Goal: Task Accomplishment & Management: Manage account settings

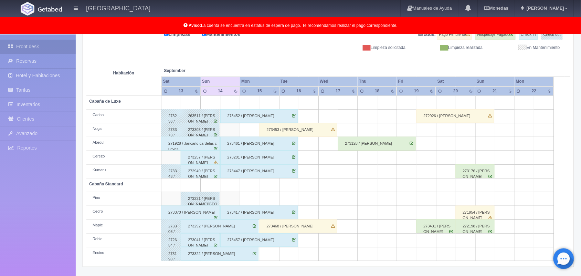
scroll to position [96, 0]
click at [296, 226] on div "273468 / [PERSON_NAME]" at bounding box center [299, 226] width 78 height 14
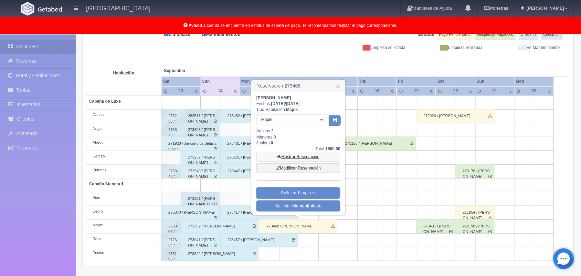
click at [309, 159] on link "Mostrar Reservación" at bounding box center [299, 157] width 84 height 10
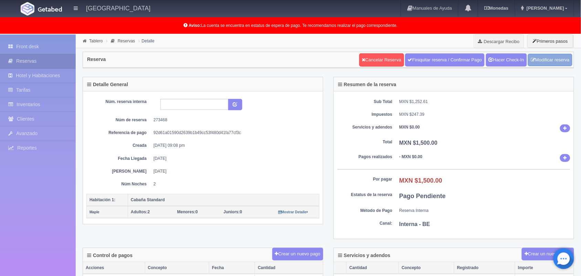
click at [553, 64] on link "Modificar reserva" at bounding box center [550, 60] width 44 height 13
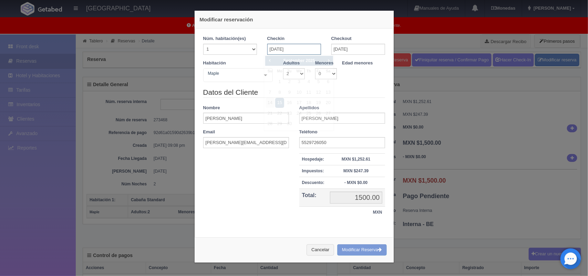
click at [311, 47] on input "[DATE]" at bounding box center [294, 49] width 54 height 11
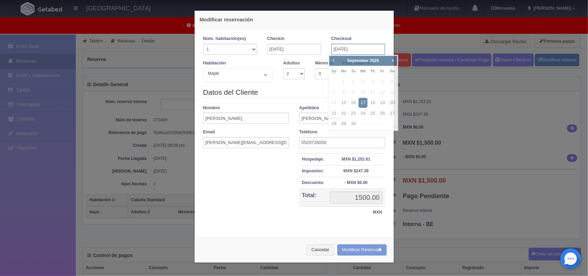
click at [348, 48] on input "17-09-2025" at bounding box center [358, 49] width 54 height 11
checkbox input "false"
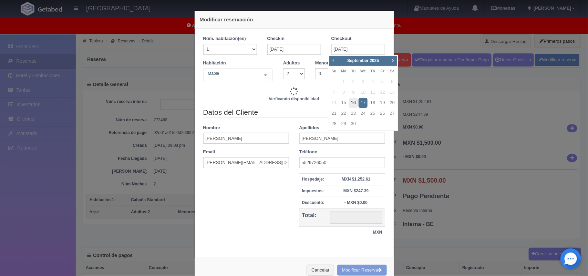
type input "2800.00"
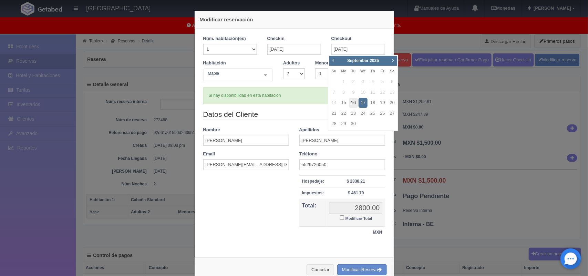
click at [353, 103] on link "16" at bounding box center [353, 103] width 9 height 10
type input "16-09-2025"
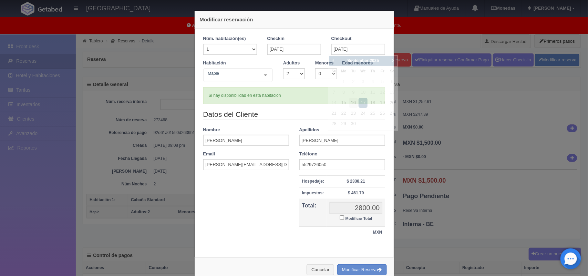
checkbox input "false"
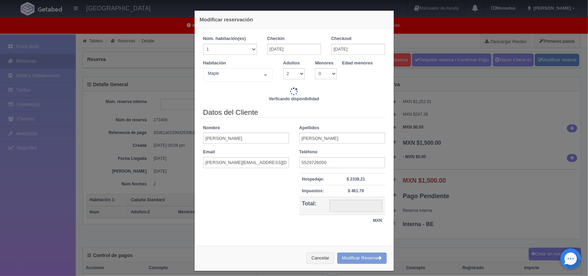
type input "1500.00"
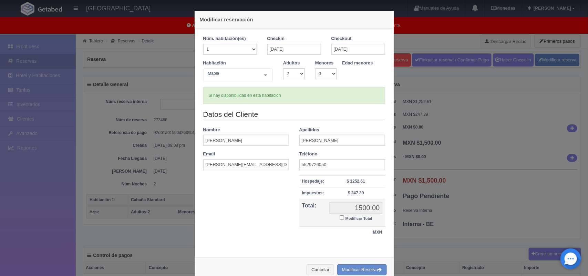
scroll to position [18, 0]
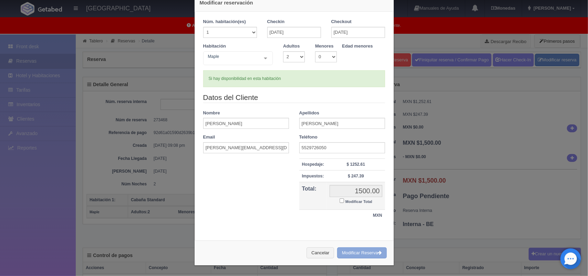
click at [355, 249] on button "Modificar Reserva" at bounding box center [362, 252] width 50 height 11
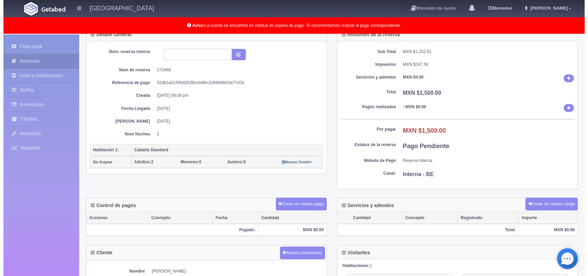
scroll to position [67, 0]
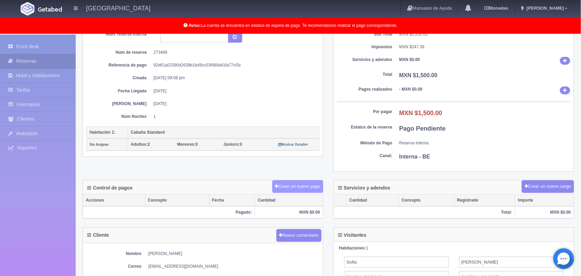
click at [278, 187] on button "Crear un nuevo pago" at bounding box center [297, 186] width 51 height 13
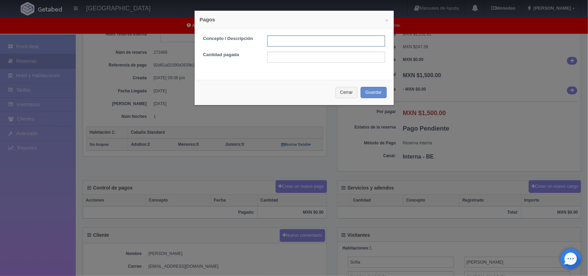
click at [284, 45] on input "text" at bounding box center [326, 40] width 118 height 11
type input "Pago transferencia"
click at [290, 55] on input "text" at bounding box center [326, 57] width 118 height 11
type input "1500.00"
click at [366, 95] on button "Guardar" at bounding box center [374, 92] width 26 height 11
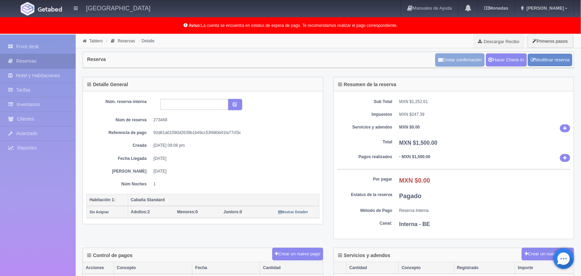
click at [459, 56] on button "Enviar confirmación" at bounding box center [460, 59] width 49 height 13
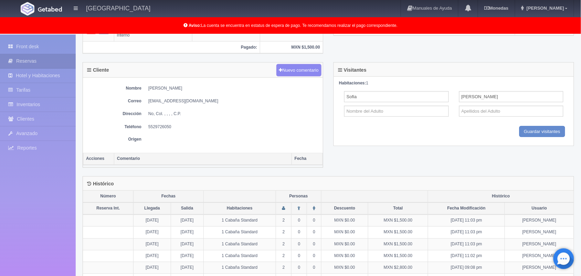
scroll to position [271, 0]
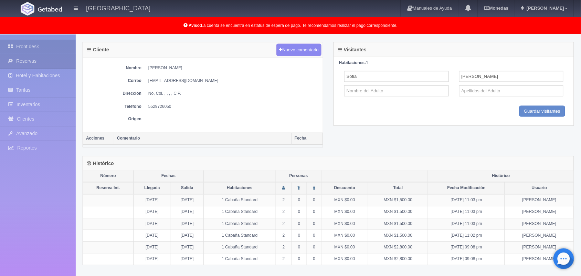
click at [39, 45] on link "Front desk" at bounding box center [38, 47] width 76 height 14
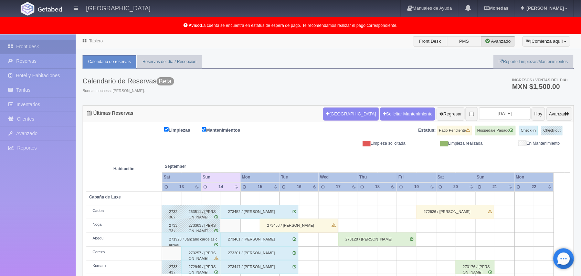
scroll to position [110, 0]
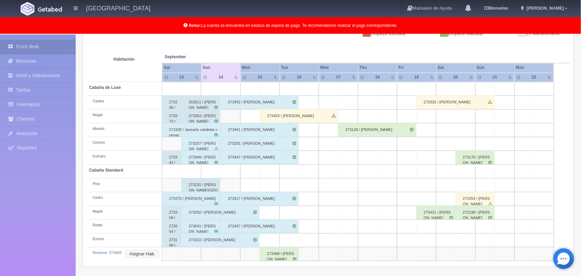
click at [145, 253] on button "Asignar Hab." at bounding box center [142, 254] width 33 height 8
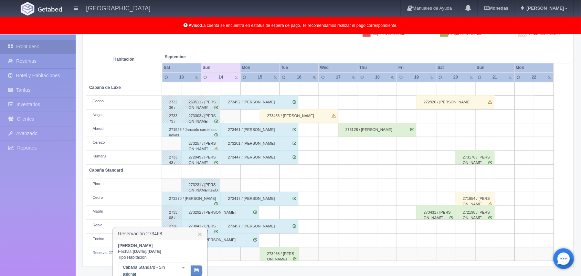
click at [181, 264] on div at bounding box center [184, 267] width 14 height 10
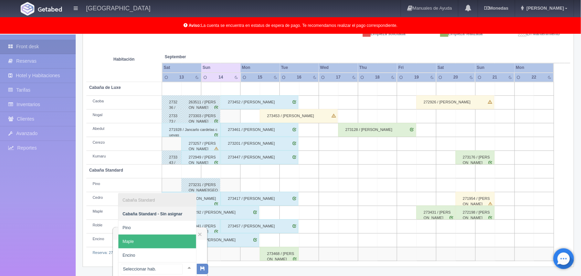
click at [179, 240] on span "Maple" at bounding box center [157, 242] width 78 height 14
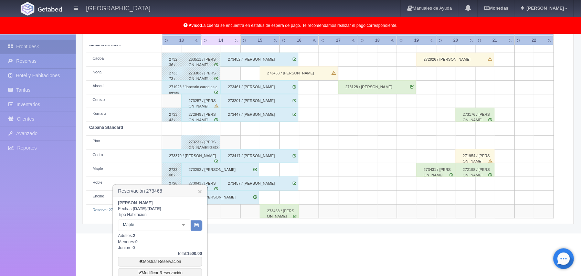
scroll to position [153, 0]
click at [197, 222] on icon "button" at bounding box center [197, 224] width 4 height 4
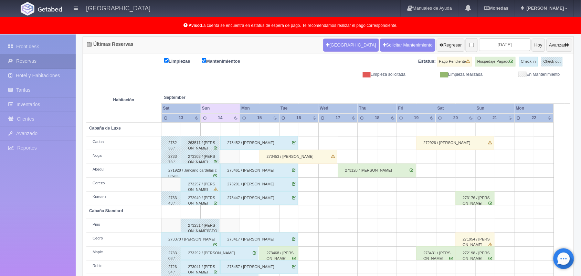
scroll to position [96, 0]
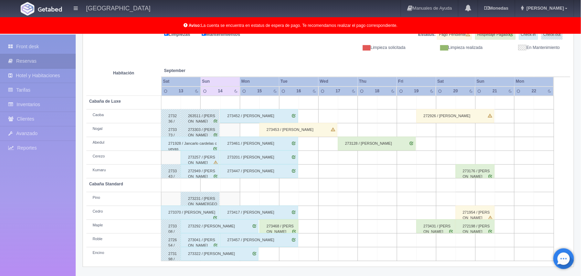
click at [268, 173] on div "273447 / [PERSON_NAME]" at bounding box center [259, 171] width 78 height 14
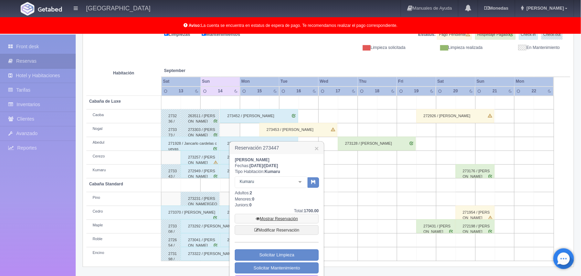
click at [282, 219] on link "Mostrar Reservación" at bounding box center [277, 219] width 84 height 10
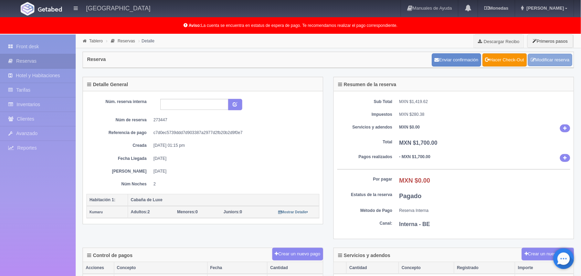
click at [554, 66] on link "Modificar reserva" at bounding box center [550, 60] width 44 height 13
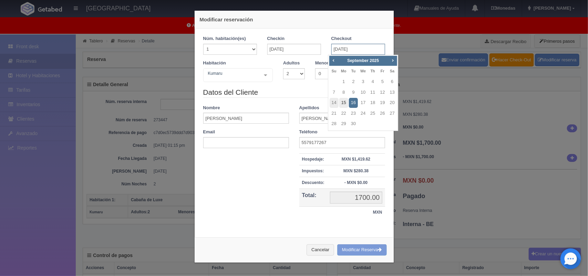
drag, startPoint x: 335, startPoint y: 47, endPoint x: 343, endPoint y: 105, distance: 58.7
click at [343, 105] on link "15" at bounding box center [343, 103] width 9 height 10
type input "[DATE]"
checkbox input "false"
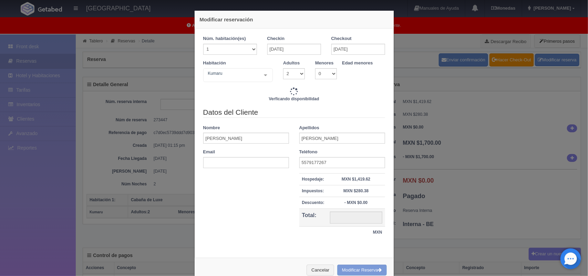
type input "1900.00"
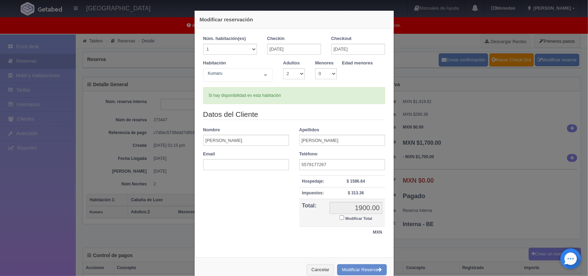
scroll to position [18, 0]
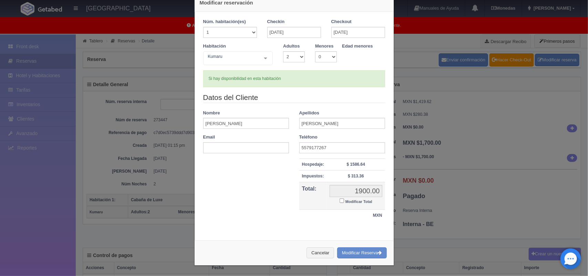
click at [340, 201] on input "Modificar Total" at bounding box center [342, 200] width 4 height 4
checkbox input "true"
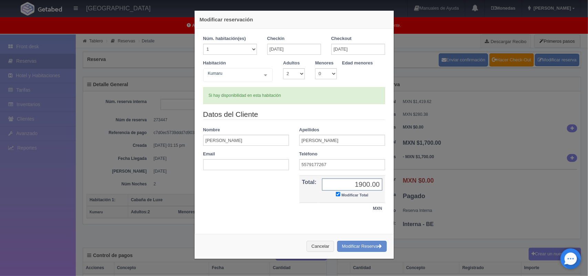
scroll to position [0, 0]
type input "1700.00"
click at [354, 247] on button "Modificar Reserva" at bounding box center [362, 246] width 50 height 11
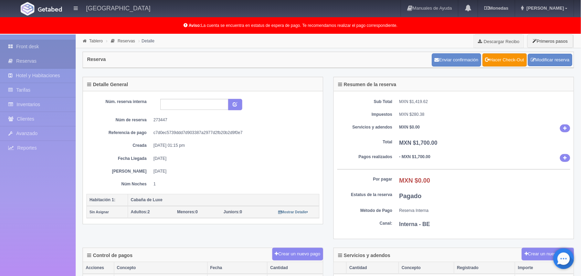
click at [35, 46] on link "Front desk" at bounding box center [38, 47] width 76 height 14
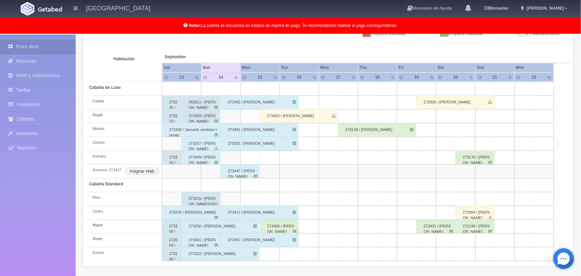
scroll to position [110, 0]
click at [147, 173] on button "Asignar Hab." at bounding box center [142, 171] width 33 height 8
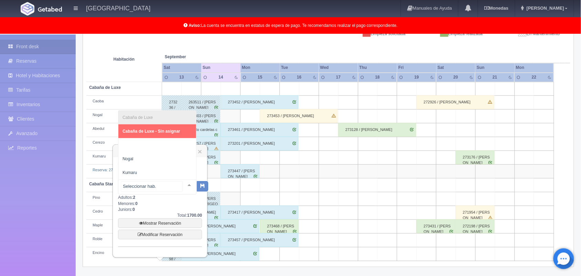
click at [184, 186] on div at bounding box center [190, 185] width 14 height 10
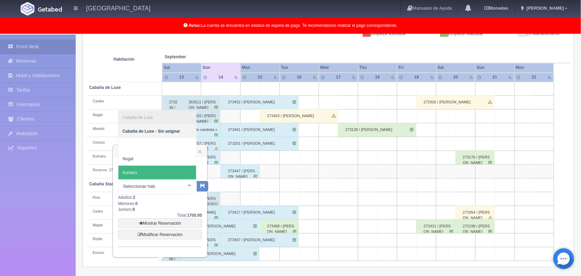
click at [168, 170] on span "Kumaru" at bounding box center [157, 173] width 78 height 14
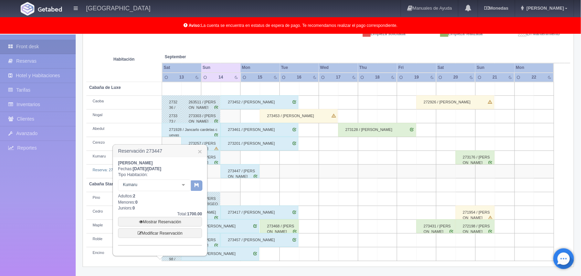
click at [198, 188] on button "button" at bounding box center [196, 185] width 11 height 10
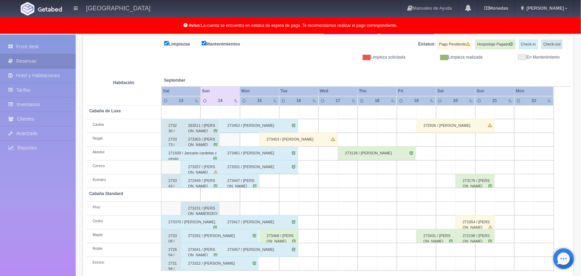
scroll to position [96, 0]
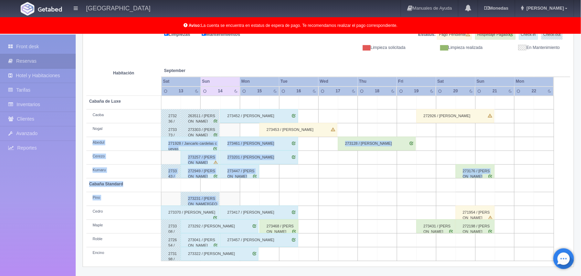
drag, startPoint x: 469, startPoint y: 133, endPoint x: 238, endPoint y: 198, distance: 239.7
click at [238, 198] on tbody "Cabaña de Luxe Caoba 273236 / [PERSON_NAME] 263511 / [PERSON_NAME] 273452 / [PE…" at bounding box center [328, 178] width 484 height 165
click at [238, 198] on td at bounding box center [230, 199] width 20 height 14
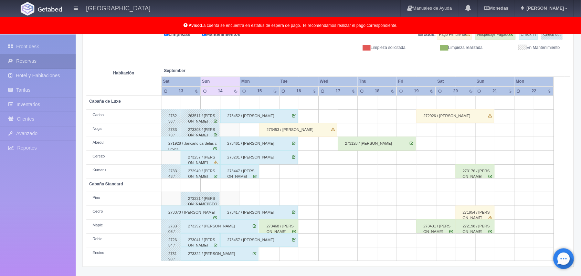
click at [245, 198] on td at bounding box center [250, 199] width 20 height 14
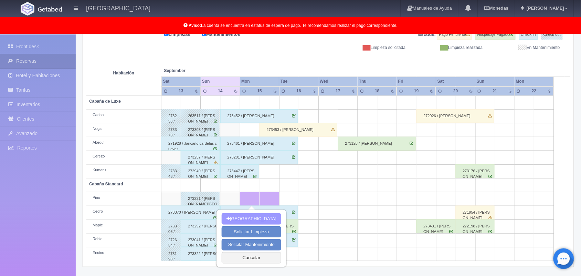
click at [240, 216] on button "[GEOGRAPHIC_DATA]" at bounding box center [252, 218] width 60 height 11
type input "[DATE]"
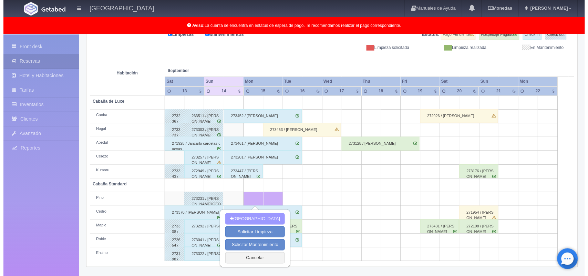
scroll to position [95, 0]
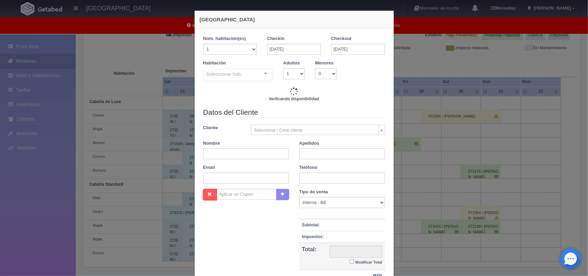
checkbox input "false"
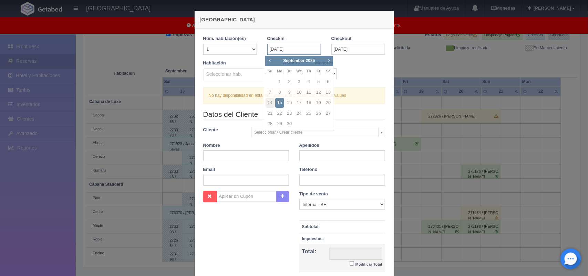
click at [295, 49] on input "[DATE]" at bounding box center [294, 49] width 54 height 11
click at [269, 104] on link "14" at bounding box center [269, 103] width 9 height 10
type input "[DATE]"
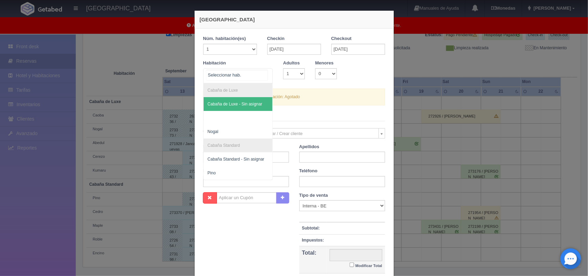
click at [264, 80] on div at bounding box center [238, 75] width 70 height 15
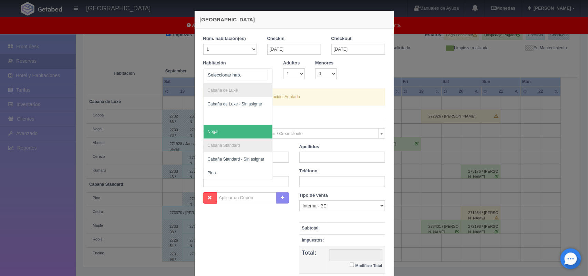
click at [247, 127] on span "Nogal" at bounding box center [238, 132] width 69 height 14
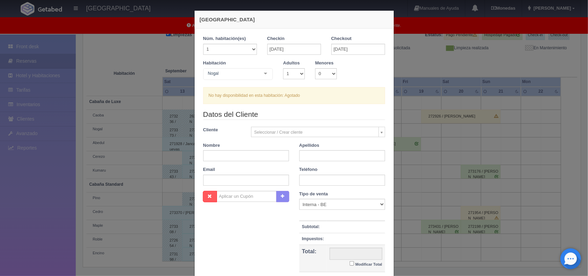
checkbox input "false"
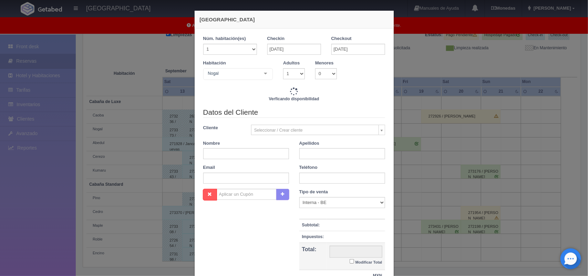
type input "1900.00"
checkbox input "false"
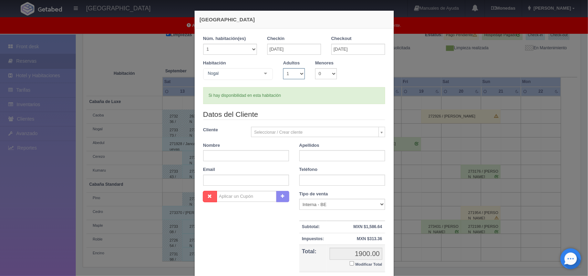
click at [300, 72] on select "1 2 3 4 5 6 7 8 9 10" at bounding box center [294, 73] width 22 height 11
select select "2"
click at [283, 68] on select "1 2 3 4 5 6 7 8 9 10" at bounding box center [294, 73] width 22 height 11
checkbox input "false"
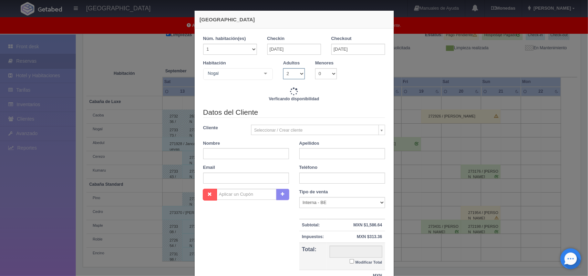
type input "1900.00"
checkbox input "false"
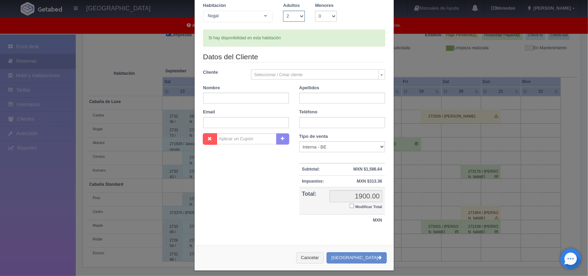
scroll to position [59, 0]
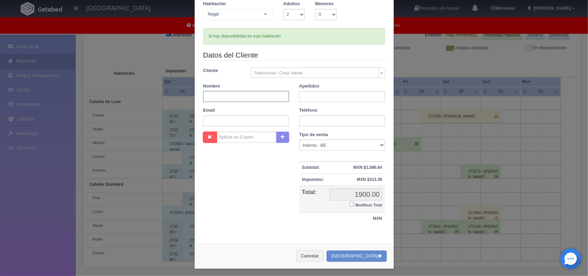
click at [249, 97] on input "text" at bounding box center [246, 96] width 86 height 11
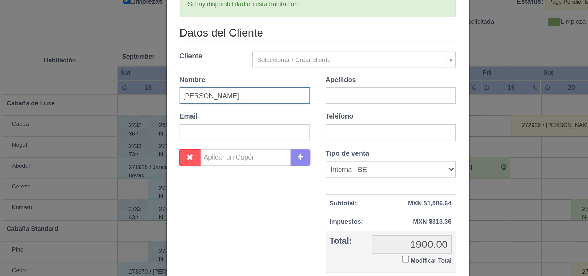
type input "Miguel"
click at [307, 96] on input "text" at bounding box center [342, 96] width 86 height 11
click at [309, 97] on input "Angel Zavala" at bounding box center [342, 96] width 86 height 11
type input "Zavala"
click at [243, 95] on input "Miguel" at bounding box center [246, 96] width 86 height 11
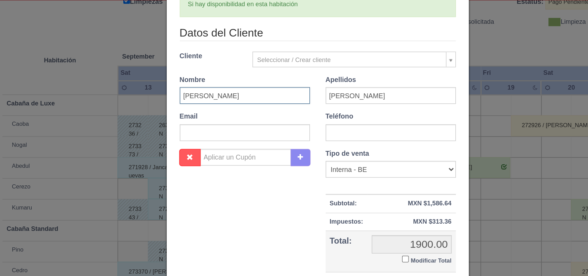
type input "Miguel Angel"
click at [317, 95] on input "Zavala" at bounding box center [342, 96] width 86 height 11
type input "Zavala Avalos"
click at [309, 121] on input "text" at bounding box center [342, 120] width 86 height 11
type input "5513739469"
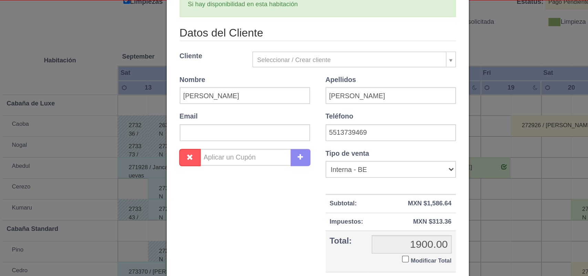
click at [350, 204] on input "Modificar Total" at bounding box center [352, 204] width 4 height 4
checkbox input "true"
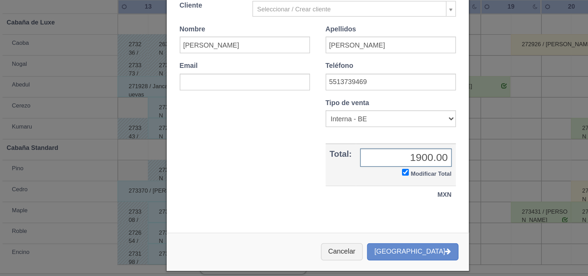
scroll to position [96, 0]
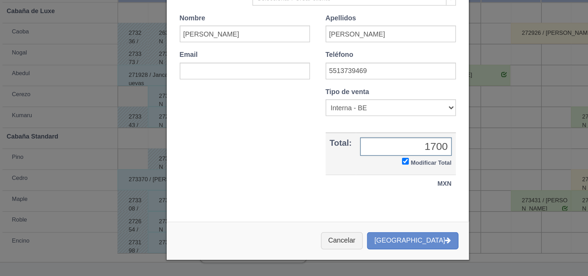
type input "1700.00"
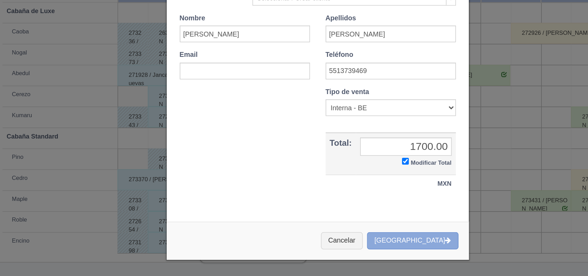
click at [367, 248] on button "[GEOGRAPHIC_DATA]" at bounding box center [356, 252] width 60 height 11
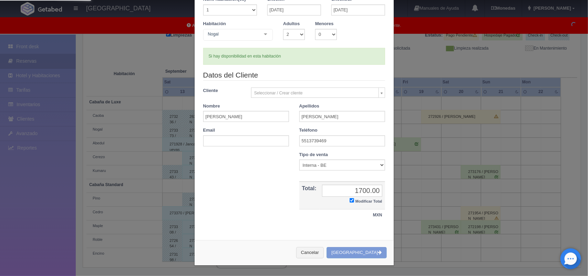
scroll to position [0, 0]
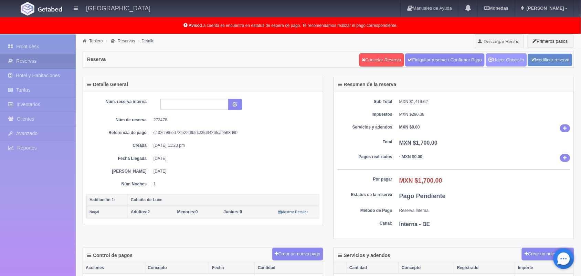
click at [509, 57] on link "Hacer Check-In" at bounding box center [506, 59] width 41 height 13
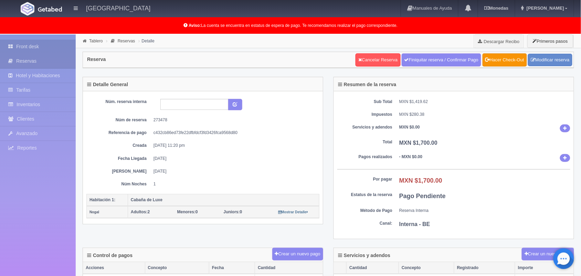
click at [45, 45] on link "Front desk" at bounding box center [38, 47] width 76 height 14
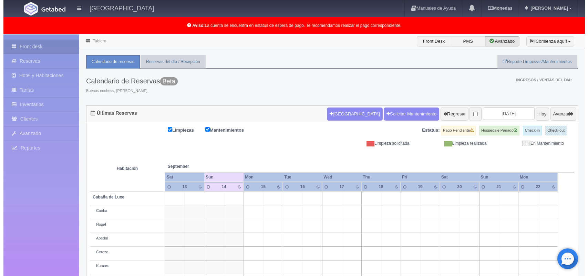
scroll to position [95, 0]
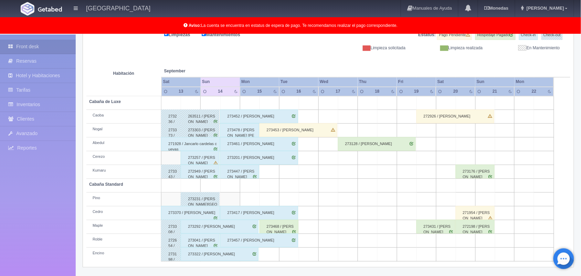
click at [243, 195] on td at bounding box center [250, 199] width 20 height 14
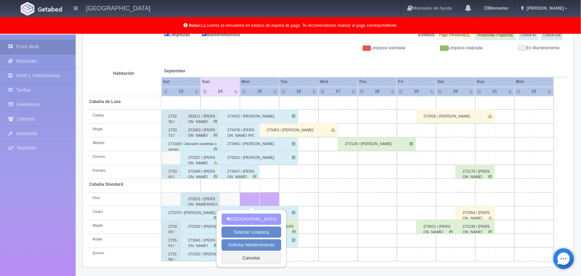
click at [247, 214] on button "[GEOGRAPHIC_DATA]" at bounding box center [252, 219] width 60 height 11
type input "[DATE]"
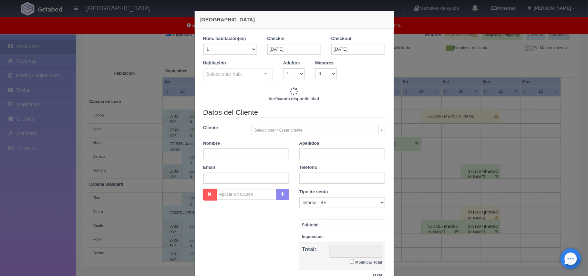
checkbox input "false"
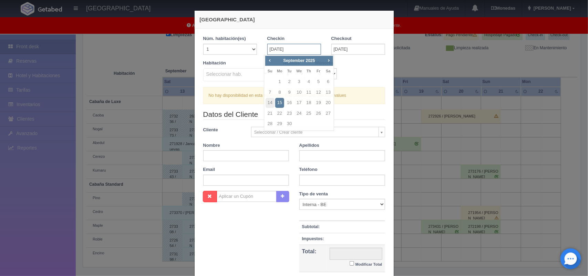
click at [271, 46] on input "[DATE]" at bounding box center [294, 49] width 54 height 11
click at [267, 104] on link "14" at bounding box center [269, 103] width 9 height 10
type input "[DATE]"
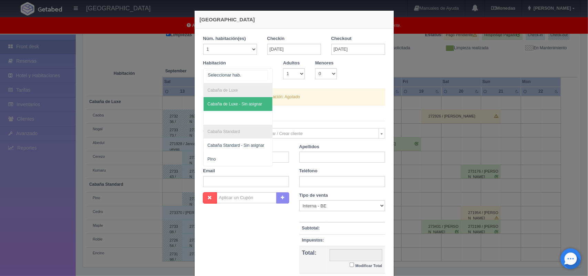
click at [263, 76] on div at bounding box center [266, 74] width 14 height 10
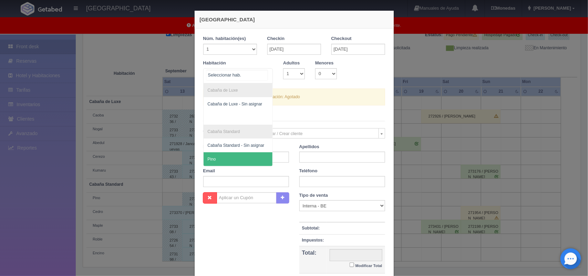
click at [235, 156] on span "Pino" at bounding box center [238, 159] width 69 height 14
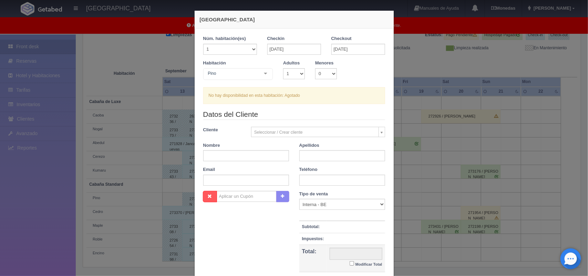
checkbox input "false"
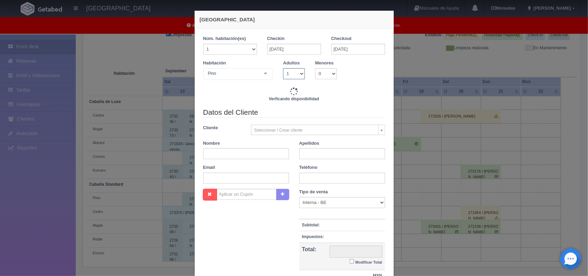
click at [298, 73] on select "1 2 3 4 5 6 7 8 9 10" at bounding box center [294, 73] width 22 height 11
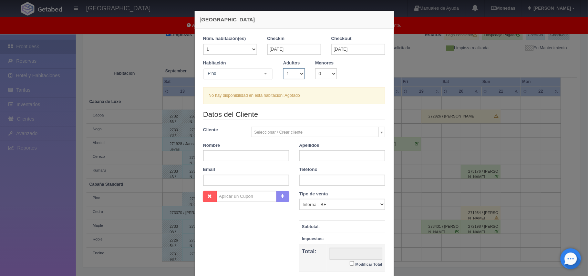
select select "2"
click at [283, 68] on select "1 2 3 4 5 6 7 8 9 10" at bounding box center [294, 73] width 22 height 11
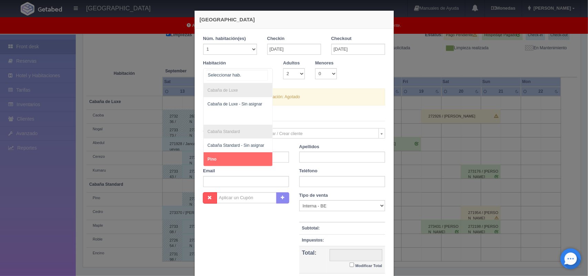
click at [263, 71] on div at bounding box center [266, 74] width 14 height 10
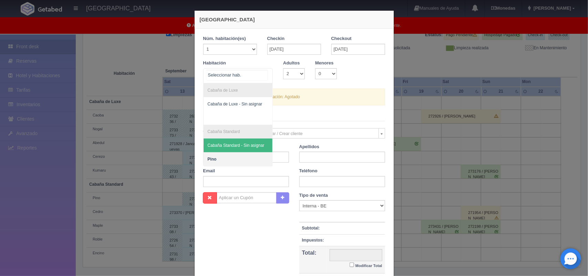
click at [239, 142] on span "Cabaña Standard - Sin asignar" at bounding box center [238, 145] width 69 height 14
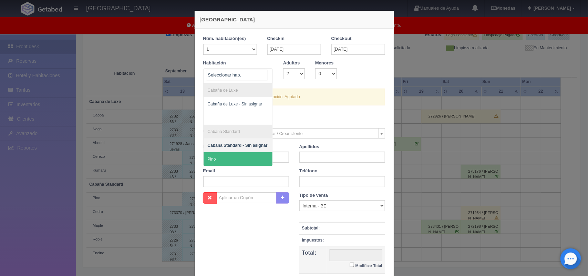
drag, startPoint x: 262, startPoint y: 73, endPoint x: 242, endPoint y: 169, distance: 98.5
click at [242, 169] on form "1 Núm. habitación(es) 1 2 3 4 5 6 7 8 9 10 11 12 13 14 15 16 17 18 19 20 Checki…" at bounding box center [294, 163] width 182 height 257
click at [247, 155] on span "Pino" at bounding box center [238, 159] width 69 height 14
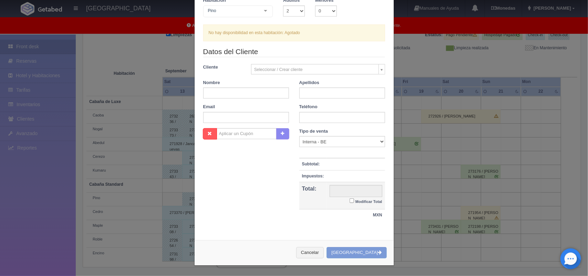
scroll to position [0, 0]
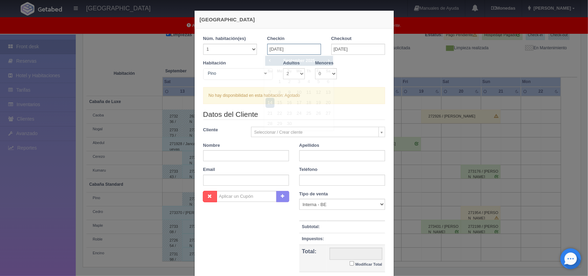
click at [298, 48] on input "14-09-2025" at bounding box center [294, 49] width 54 height 11
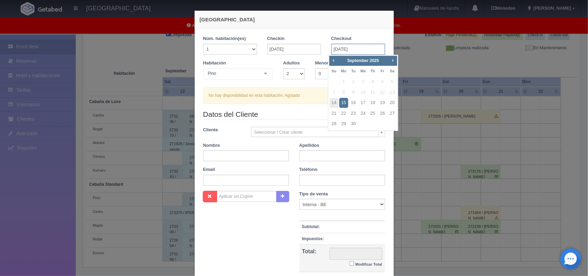
click at [345, 48] on input "[DATE]" at bounding box center [358, 49] width 54 height 11
click at [343, 104] on link "15" at bounding box center [343, 103] width 9 height 10
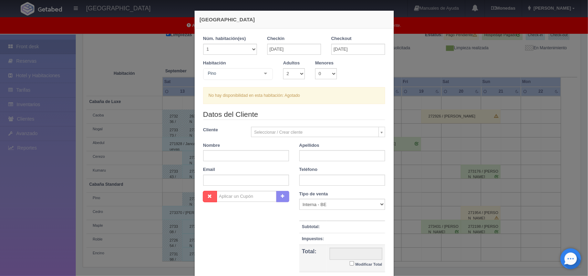
click at [400, 108] on div "Nueva Reserva 1 Núm. habitación(es) 1 2 3 4 5 6 7 8 9 10 11 12 13 14 15 16 17 1…" at bounding box center [294, 138] width 588 height 276
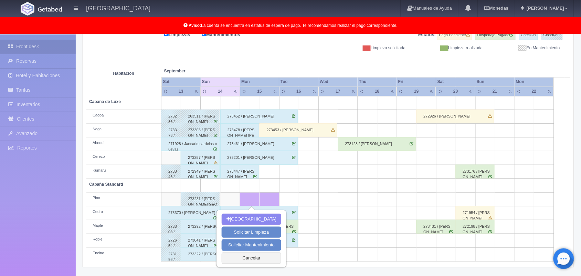
scroll to position [96, 0]
click at [239, 257] on button "Cancelar" at bounding box center [252, 257] width 60 height 11
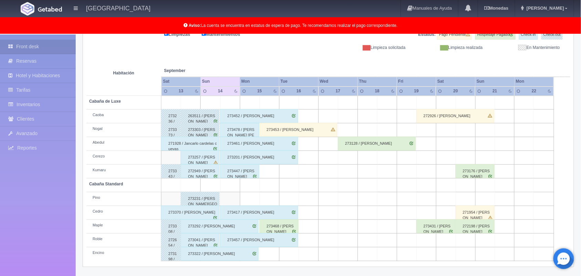
click at [472, 69] on th at bounding box center [446, 64] width 59 height 26
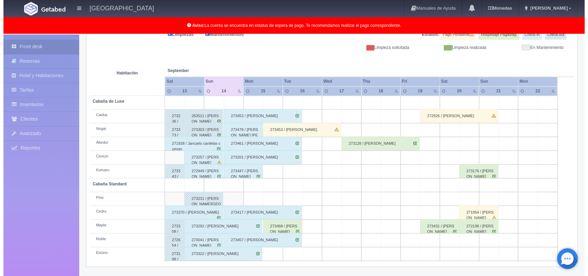
scroll to position [48, 0]
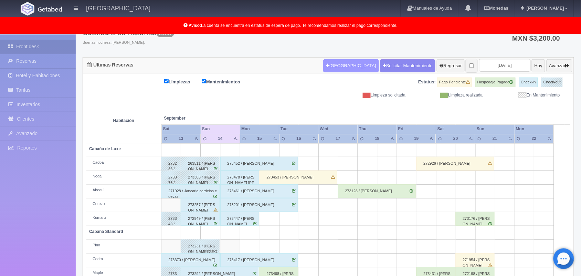
click at [331, 61] on button "[GEOGRAPHIC_DATA]" at bounding box center [350, 65] width 55 height 13
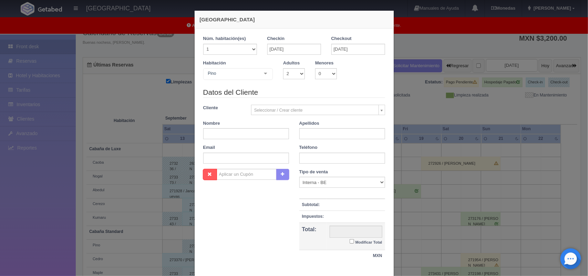
checkbox input "false"
click at [262, 132] on input "text" at bounding box center [246, 133] width 86 height 11
type input "Cristofer Ramses"
click at [303, 137] on input "text" at bounding box center [342, 133] width 86 height 11
type input "Rodriguez Olomedo"
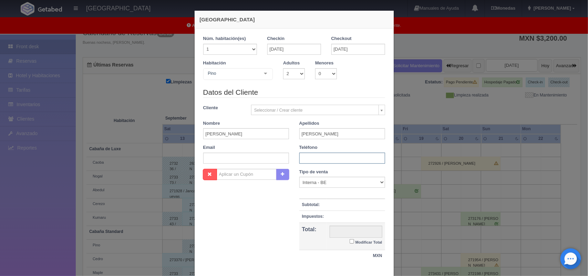
click at [316, 157] on input "text" at bounding box center [342, 158] width 86 height 11
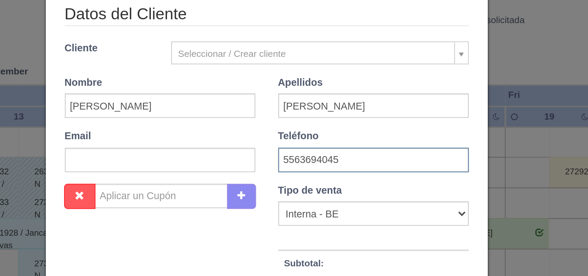
scroll to position [41, 0]
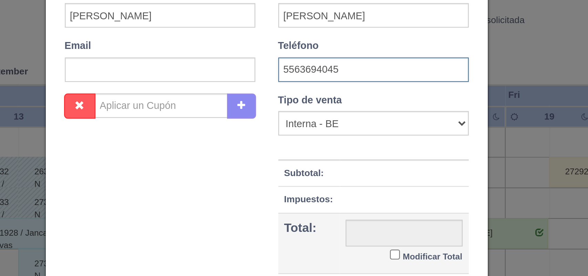
type input "5563694045"
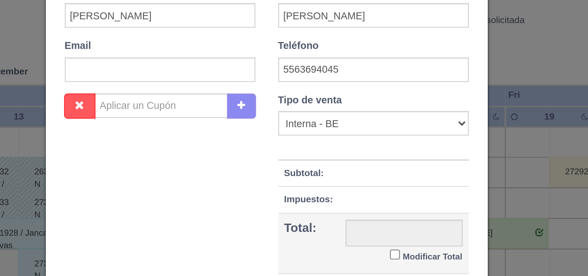
click at [350, 200] on input "Modificar Total" at bounding box center [352, 200] width 4 height 4
checkbox input "true"
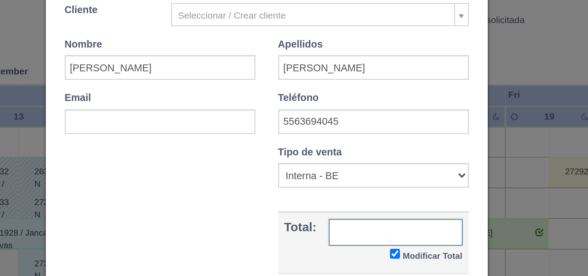
scroll to position [18, 0]
type input "1500.00"
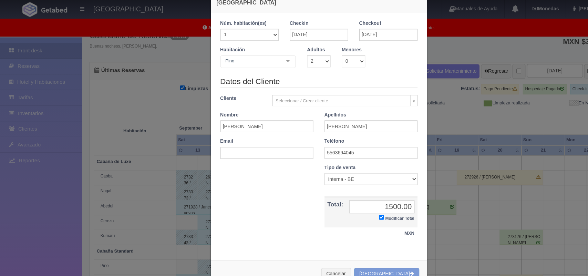
click at [360, 252] on div "Cancelar Crear Reserva" at bounding box center [294, 252] width 199 height 25
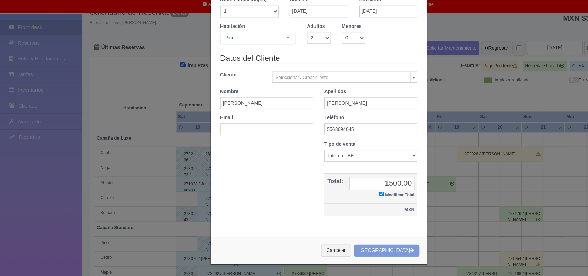
scroll to position [48, 0]
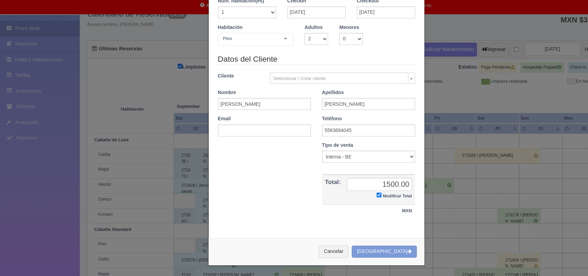
click at [360, 249] on div "Cancelar Crear Reserva" at bounding box center [294, 252] width 199 height 25
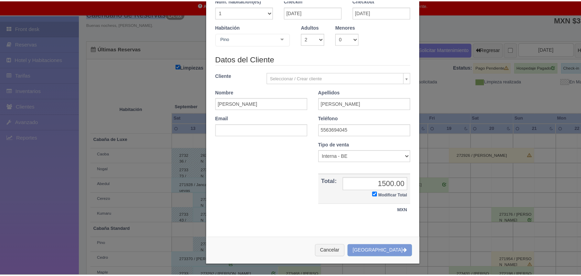
scroll to position [0, 0]
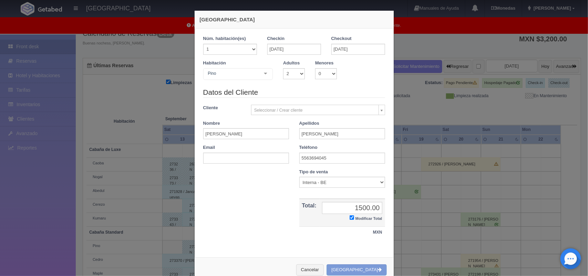
click at [471, 80] on div "Nueva Reserva 1 Núm. habitación(es) 1 2 3 4 5 6 7 8 9 10 11 12 13 14 15 16 17 1…" at bounding box center [294, 138] width 588 height 276
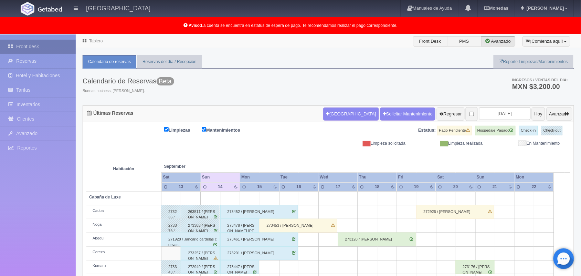
click at [41, 50] on link "Front desk" at bounding box center [38, 47] width 76 height 14
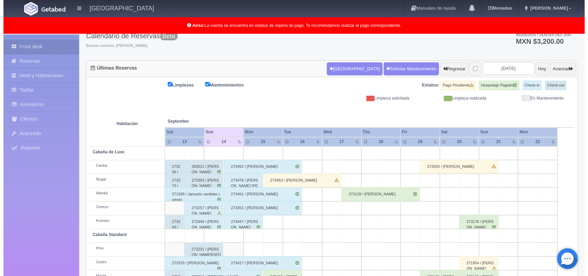
scroll to position [44, 0]
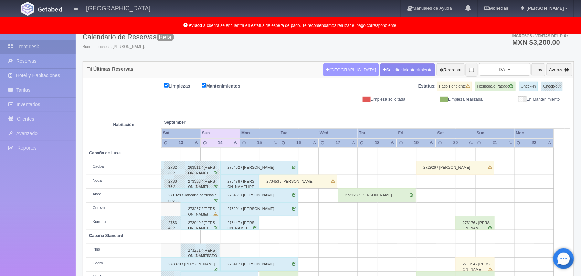
click at [336, 71] on button "Nueva Reserva" at bounding box center [350, 69] width 55 height 13
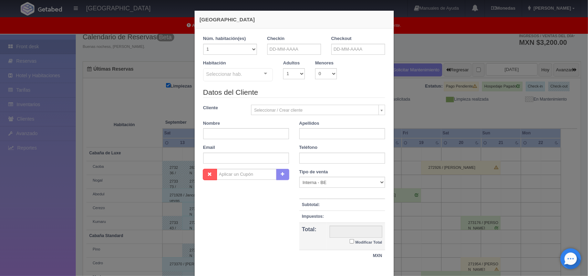
click at [255, 70] on div "Seleccionar hab." at bounding box center [238, 74] width 70 height 13
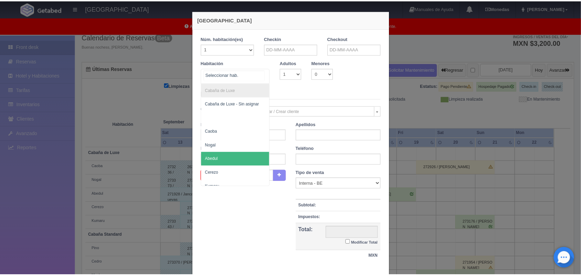
scroll to position [110, 0]
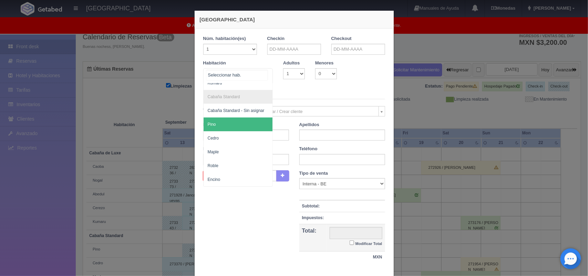
click at [248, 117] on span "Pino" at bounding box center [238, 124] width 69 height 14
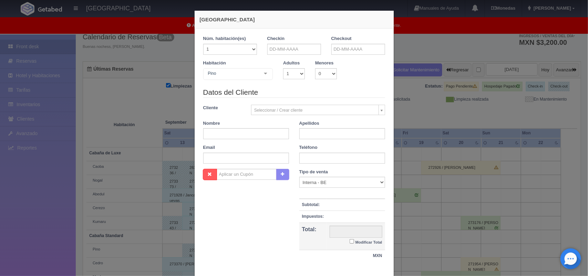
checkbox input "false"
click at [300, 53] on input "text" at bounding box center [294, 49] width 54 height 11
click at [269, 102] on link "14" at bounding box center [269, 103] width 9 height 10
type input "14-09-2025"
checkbox input "false"
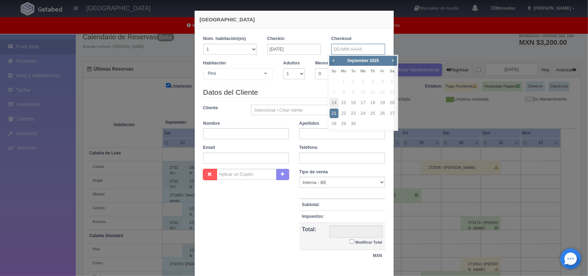
click at [347, 47] on input "text" at bounding box center [358, 49] width 54 height 11
click at [342, 102] on link "15" at bounding box center [343, 103] width 9 height 10
type input "[DATE]"
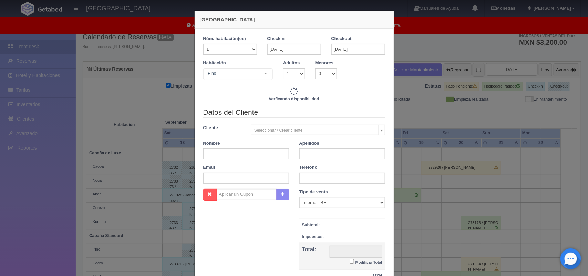
checkbox input "false"
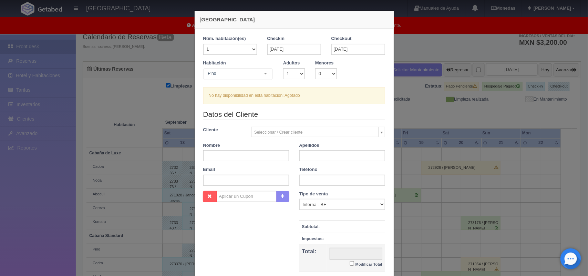
click at [460, 95] on div "Nueva Reserva 1 Núm. habitación(es) 1 2 3 4 5 6 7 8 9 10 11 12 13 14 15 16 17 1…" at bounding box center [294, 138] width 588 height 276
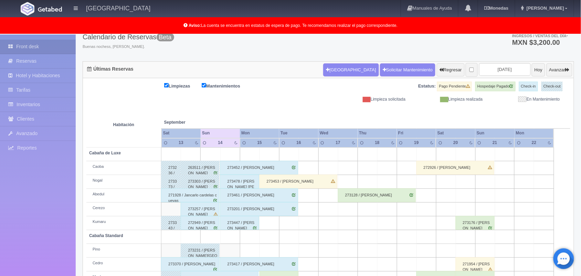
scroll to position [96, 0]
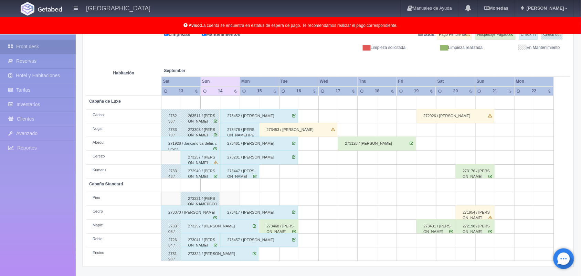
click at [292, 228] on div "273468 / [PERSON_NAME]" at bounding box center [279, 226] width 39 height 14
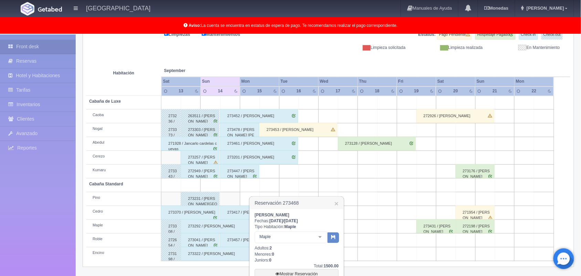
scroll to position [157, 0]
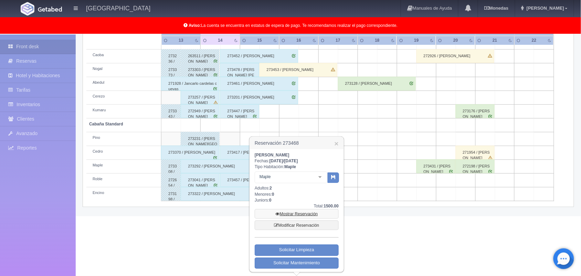
click at [290, 209] on link "Mostrar Reservación" at bounding box center [297, 214] width 84 height 10
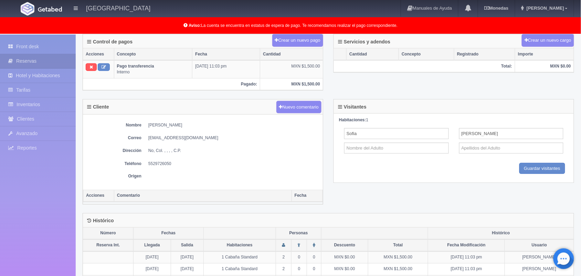
scroll to position [213, 0]
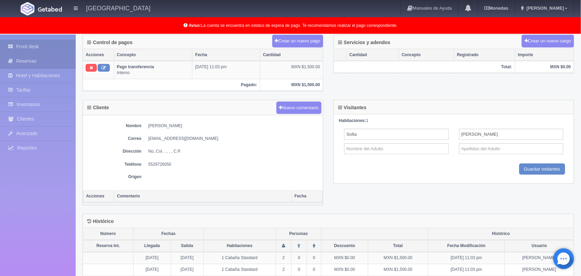
click at [50, 46] on link "Front desk" at bounding box center [38, 47] width 76 height 14
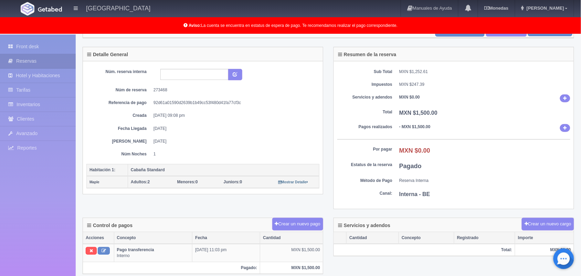
scroll to position [0, 0]
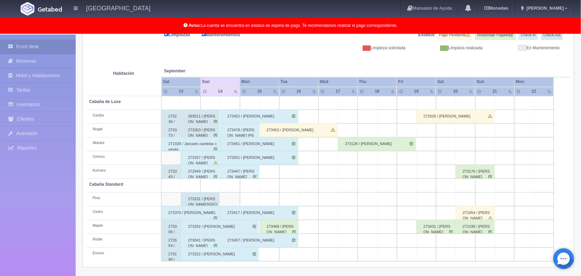
scroll to position [96, 0]
click at [261, 202] on td at bounding box center [270, 199] width 20 height 14
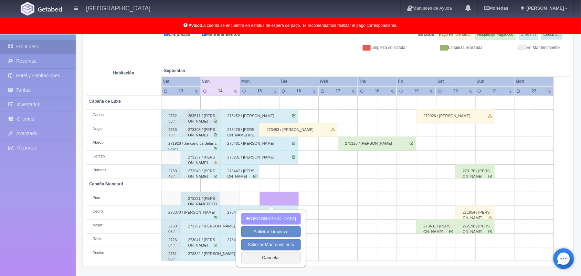
click at [280, 215] on button "[GEOGRAPHIC_DATA]" at bounding box center [271, 218] width 60 height 11
type input "[DATE]"
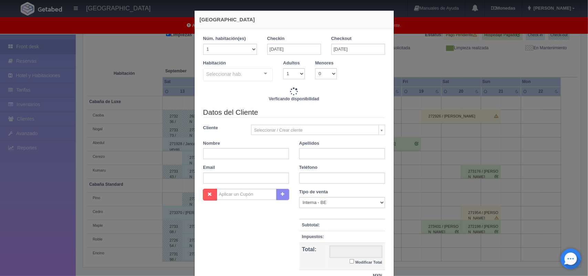
checkbox input "false"
type input "1500.00"
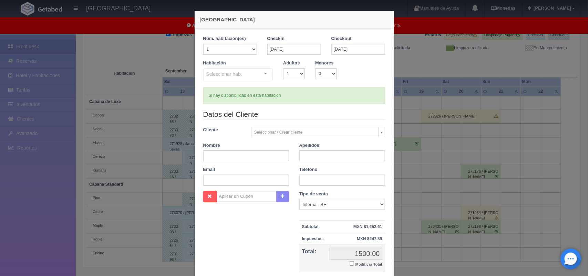
checkbox input "false"
click at [426, 66] on div "[GEOGRAPHIC_DATA] 1 Núm. habitación(es) 1 2 3 4 5 6 7 8 9 10 11 12 13 14 15 16 …" at bounding box center [294, 138] width 588 height 276
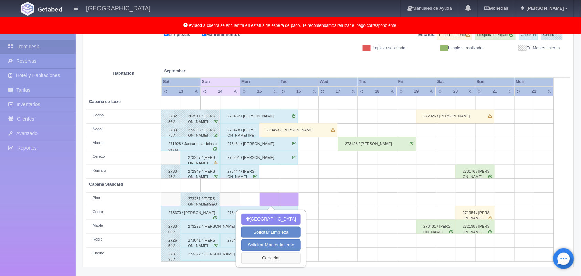
click at [283, 257] on button "Cancelar" at bounding box center [271, 257] width 60 height 11
